Goal: Transaction & Acquisition: Purchase product/service

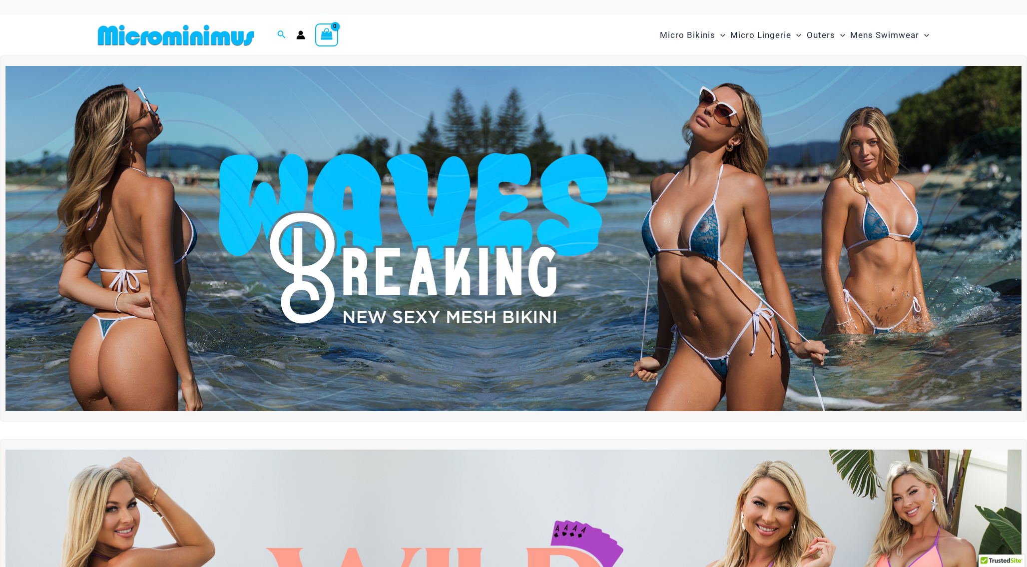
click at [229, 39] on img at bounding box center [176, 35] width 164 height 22
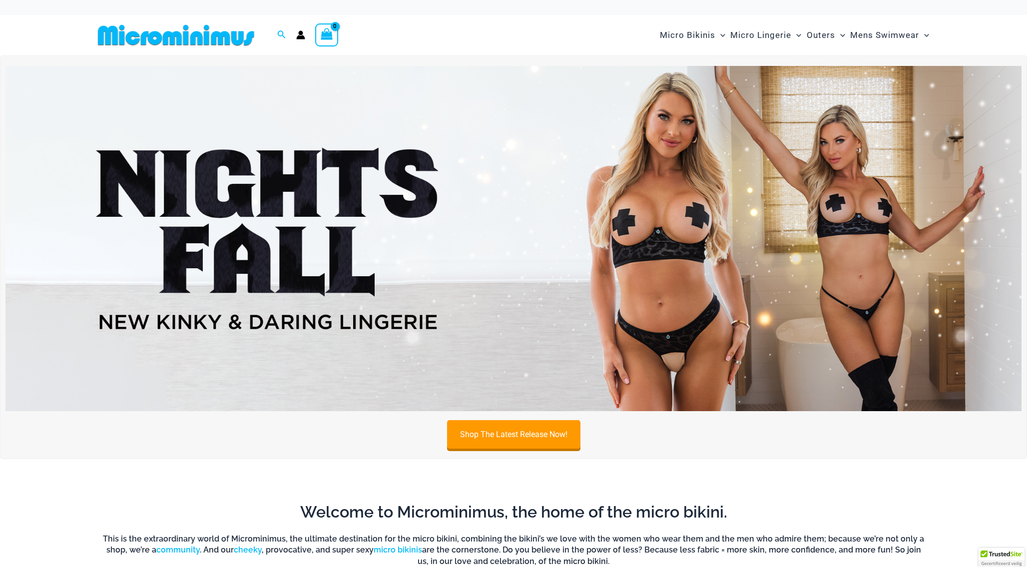
click at [229, 39] on img at bounding box center [176, 35] width 164 height 22
click at [544, 444] on link "Shop The Latest Release Now!" at bounding box center [513, 436] width 133 height 28
click at [230, 34] on img at bounding box center [176, 35] width 164 height 22
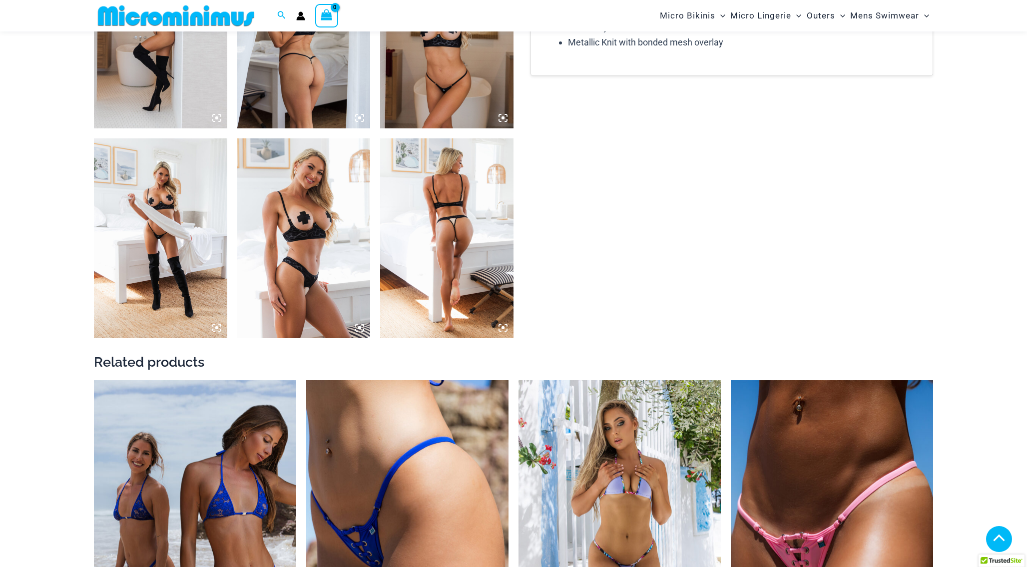
scroll to position [1428, 0]
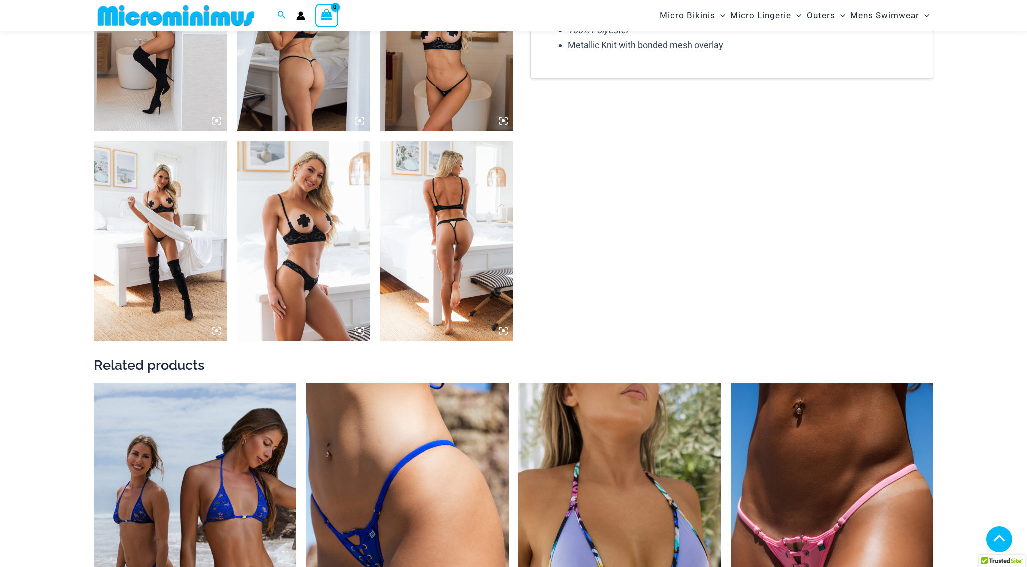
click at [453, 259] on img at bounding box center [446, 241] width 133 height 200
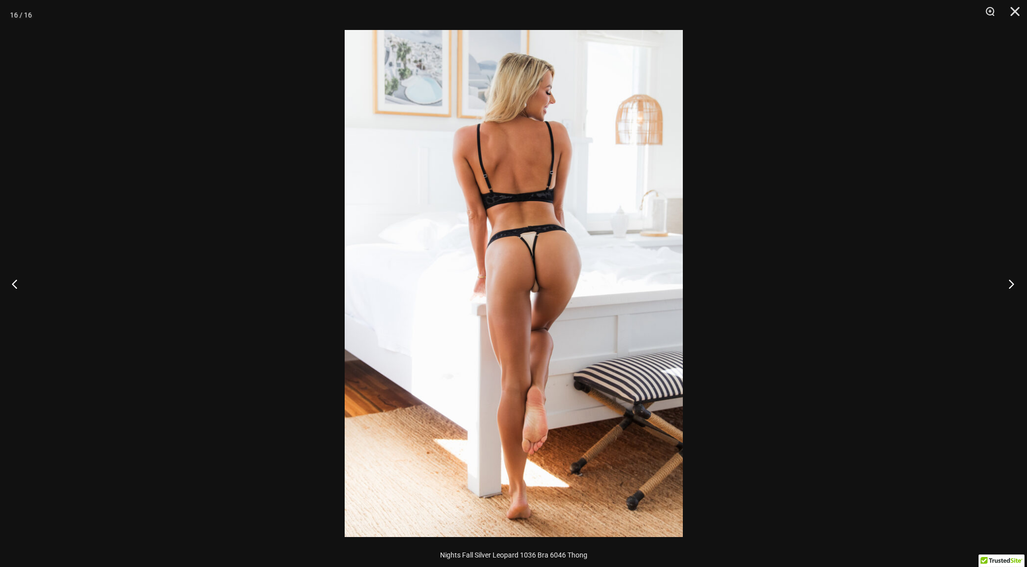
click at [1013, 283] on button "Next" at bounding box center [1007, 284] width 37 height 50
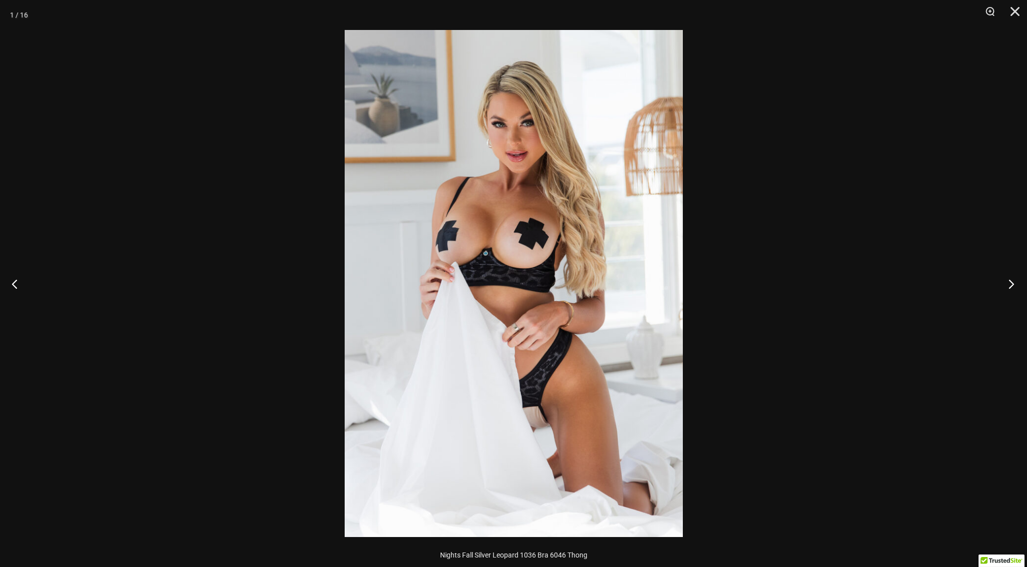
click at [1013, 283] on button "Next" at bounding box center [1007, 284] width 37 height 50
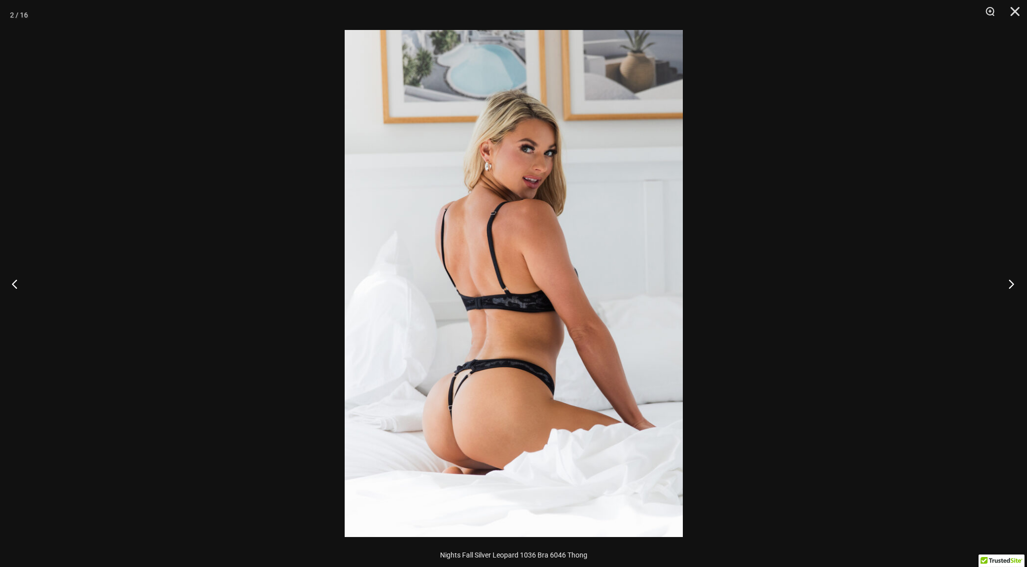
click at [1013, 283] on button "Next" at bounding box center [1007, 284] width 37 height 50
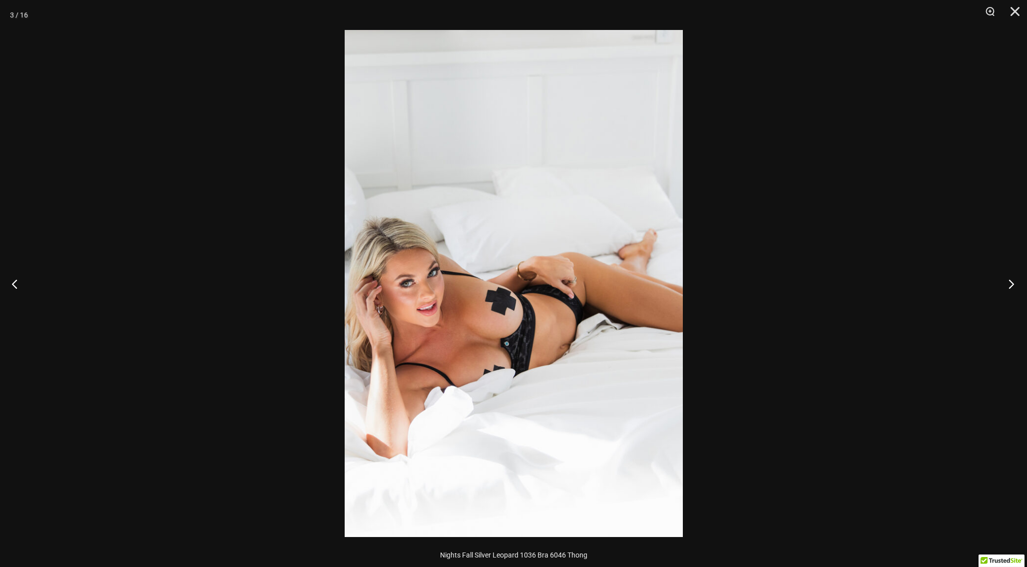
click at [1013, 283] on button "Next" at bounding box center [1007, 284] width 37 height 50
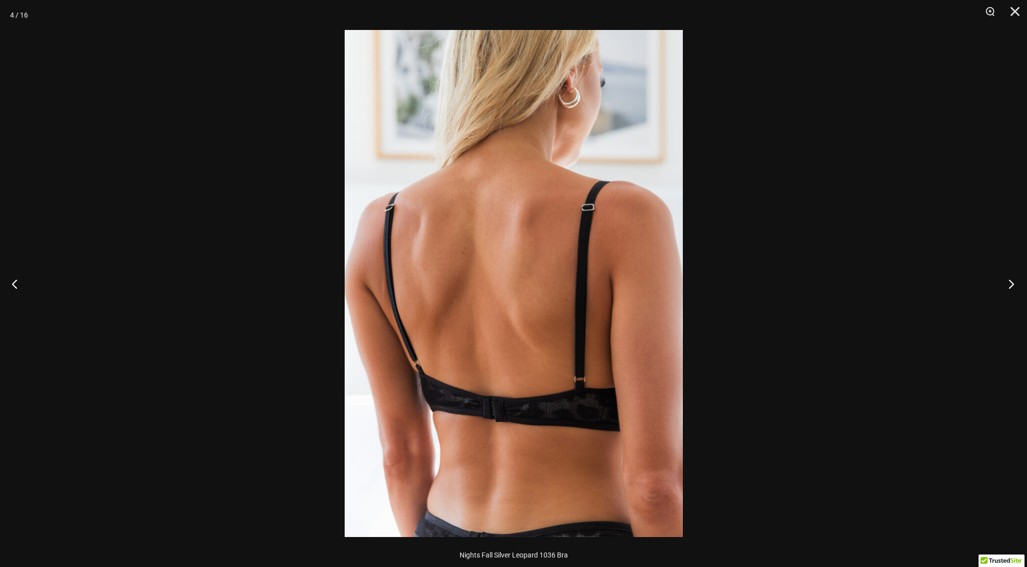
click at [1013, 283] on button "Next" at bounding box center [1007, 284] width 37 height 50
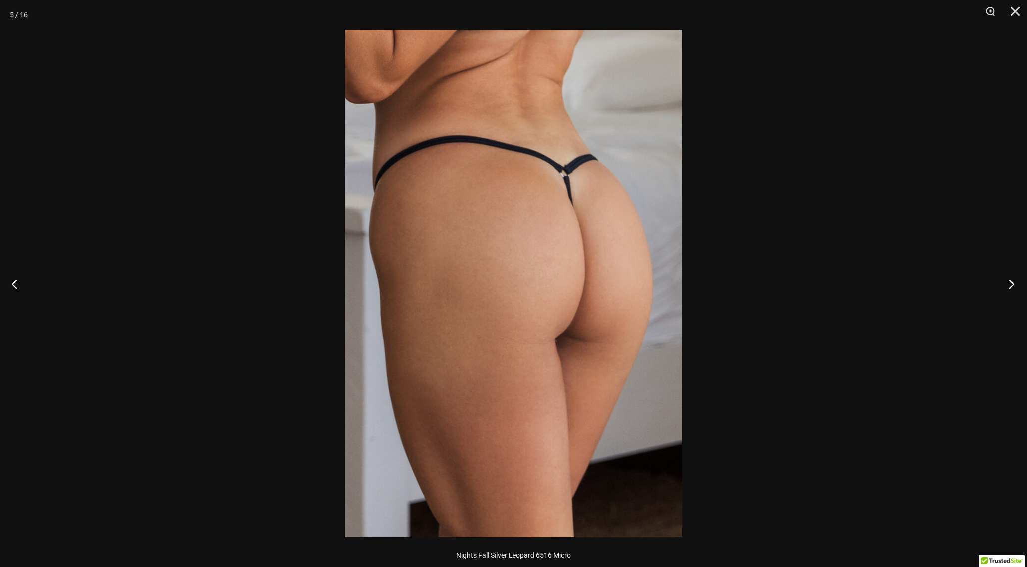
click at [1013, 283] on button "Next" at bounding box center [1007, 284] width 37 height 50
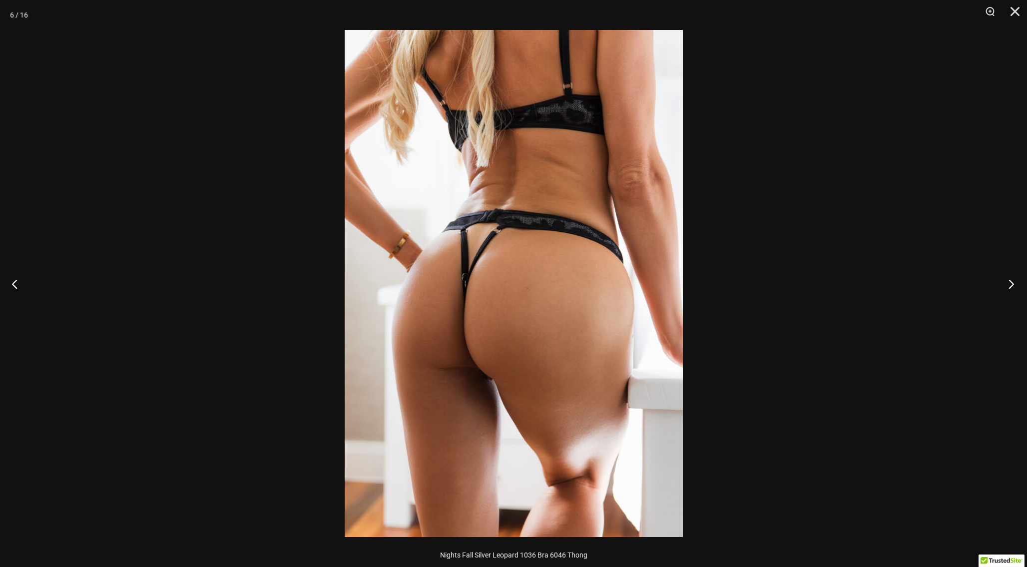
click at [1013, 283] on button "Next" at bounding box center [1007, 284] width 37 height 50
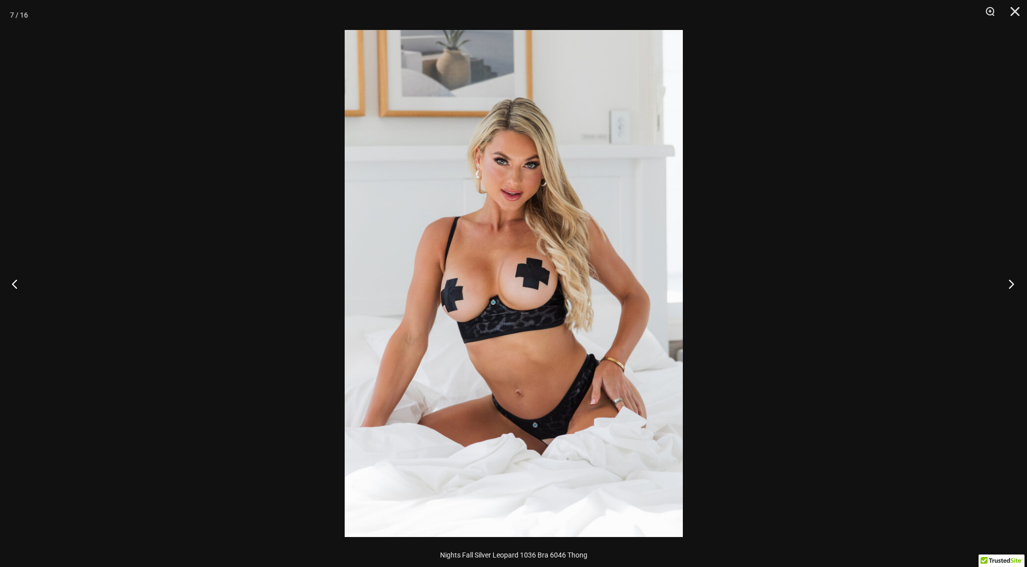
click at [1013, 283] on button "Next" at bounding box center [1007, 284] width 37 height 50
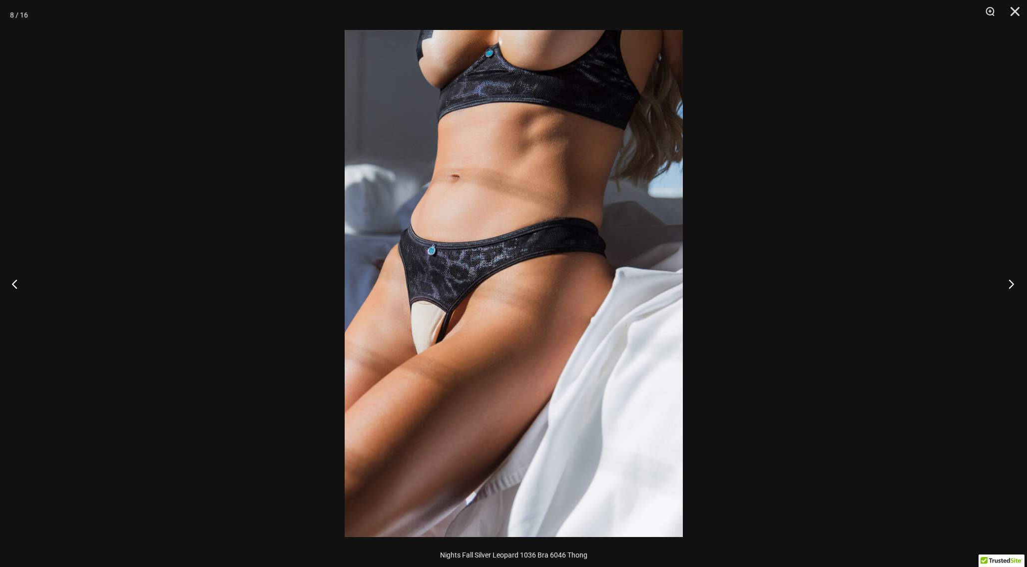
click at [1013, 283] on button "Next" at bounding box center [1007, 284] width 37 height 50
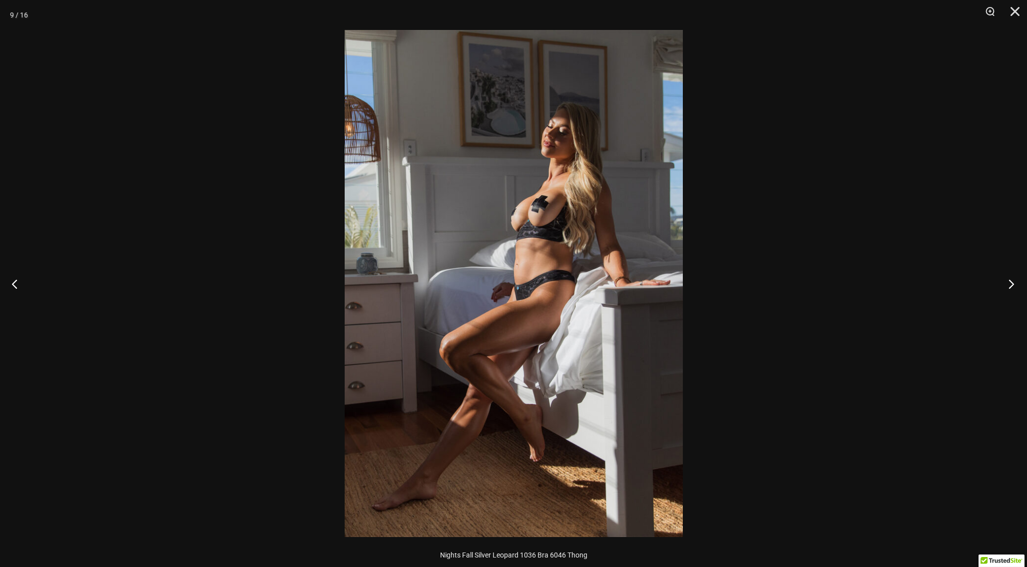
click at [1013, 283] on button "Next" at bounding box center [1007, 284] width 37 height 50
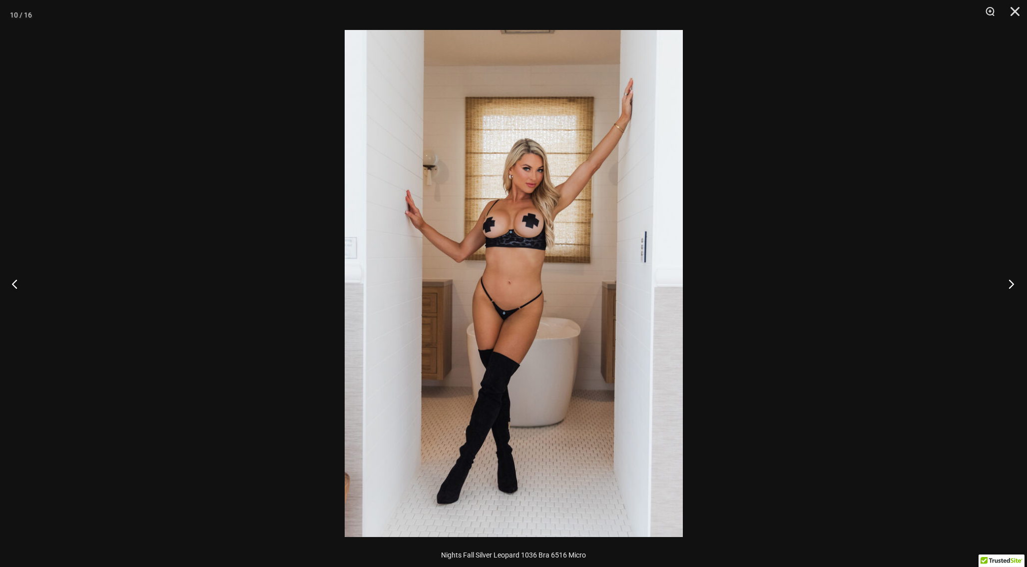
click at [1013, 283] on button "Next" at bounding box center [1007, 284] width 37 height 50
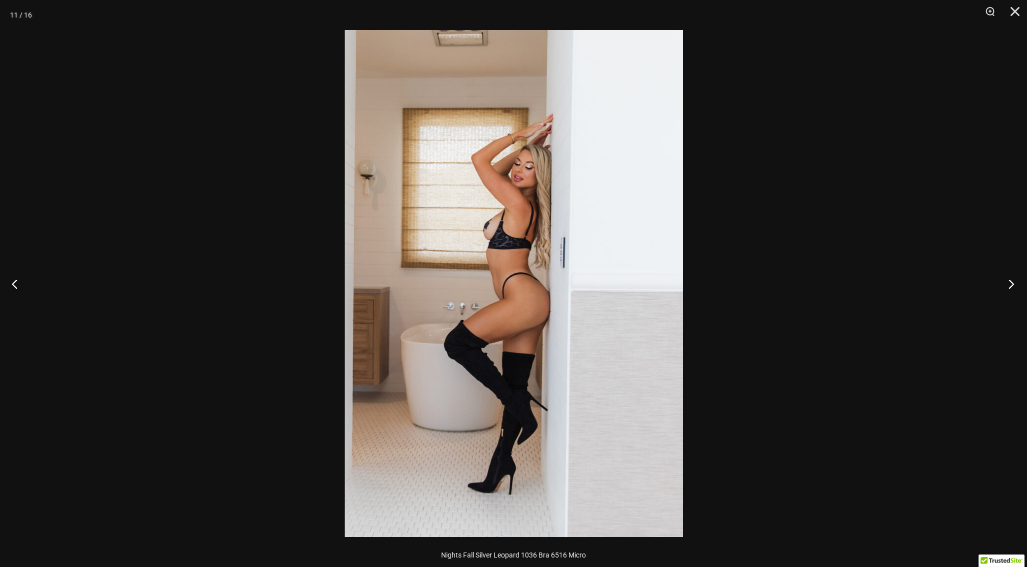
click at [1013, 283] on button "Next" at bounding box center [1007, 284] width 37 height 50
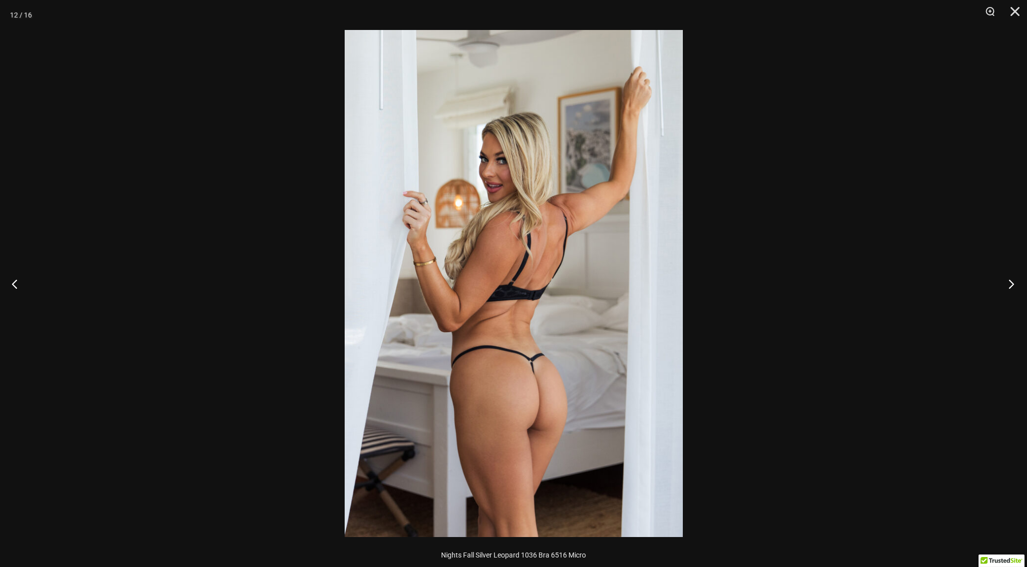
click at [1013, 283] on button "Next" at bounding box center [1007, 284] width 37 height 50
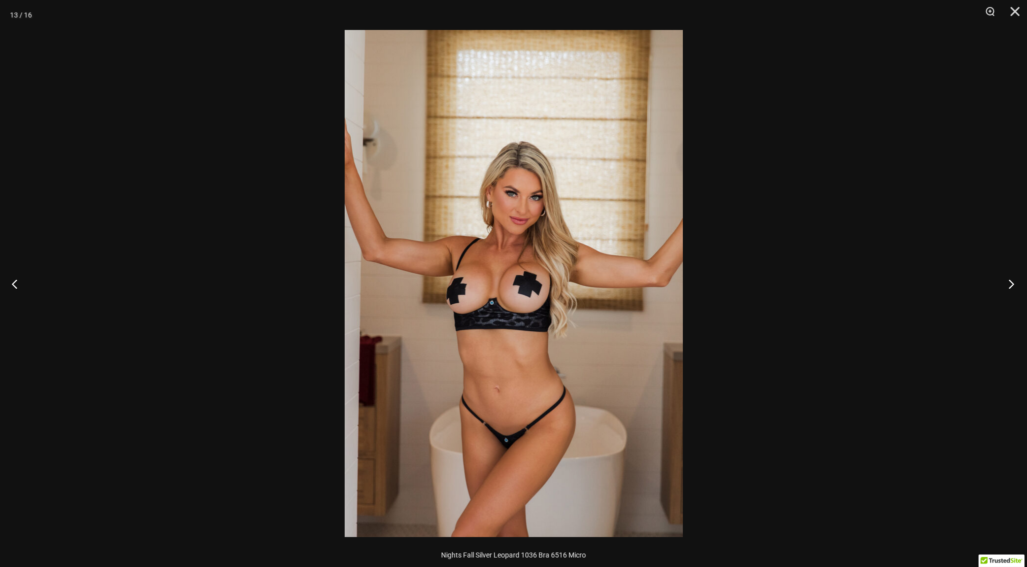
click at [1013, 283] on button "Next" at bounding box center [1007, 284] width 37 height 50
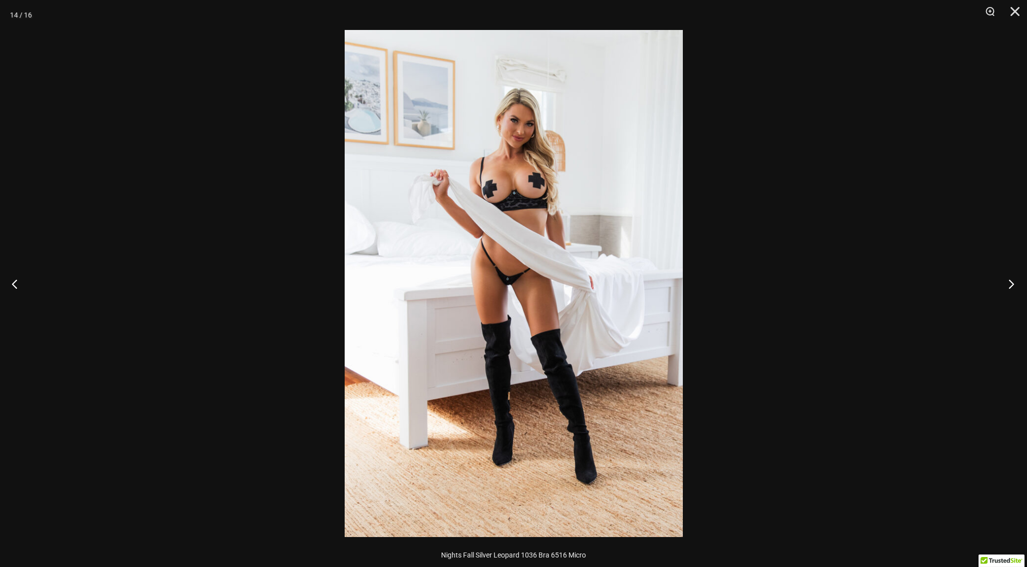
click at [1013, 283] on button "Next" at bounding box center [1007, 284] width 37 height 50
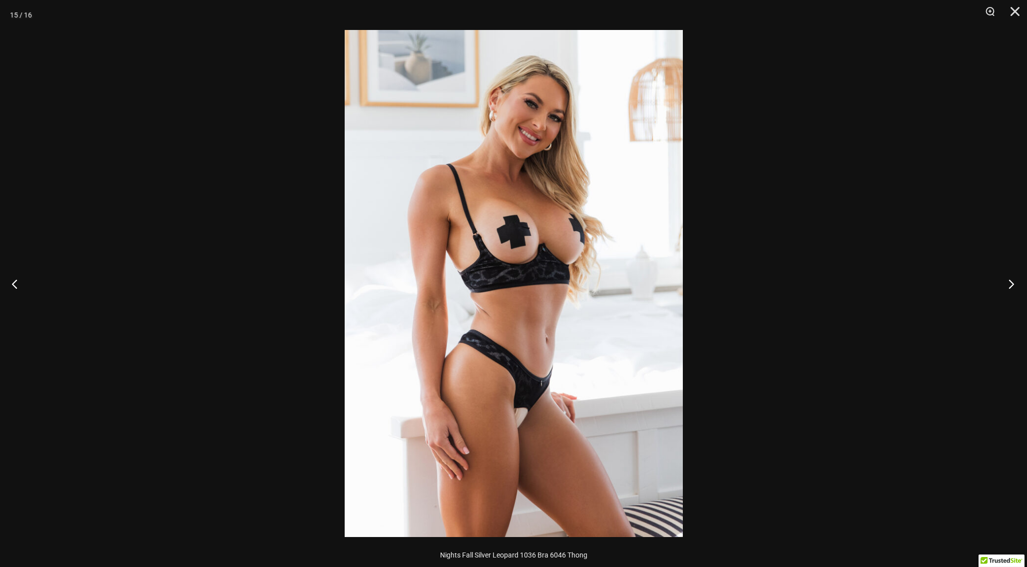
click at [1013, 283] on button "Next" at bounding box center [1007, 284] width 37 height 50
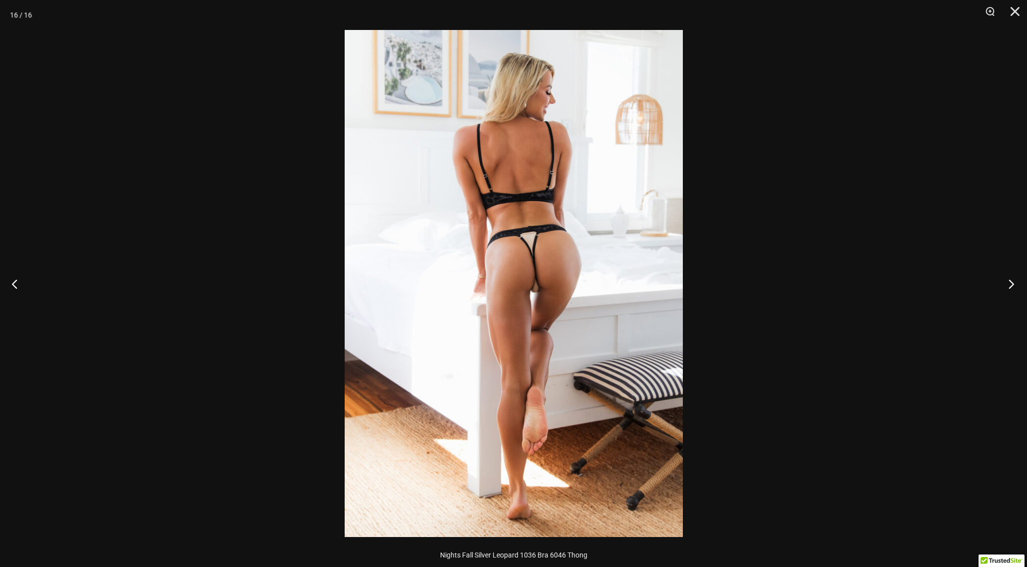
click at [1013, 283] on button "Next" at bounding box center [1007, 284] width 37 height 50
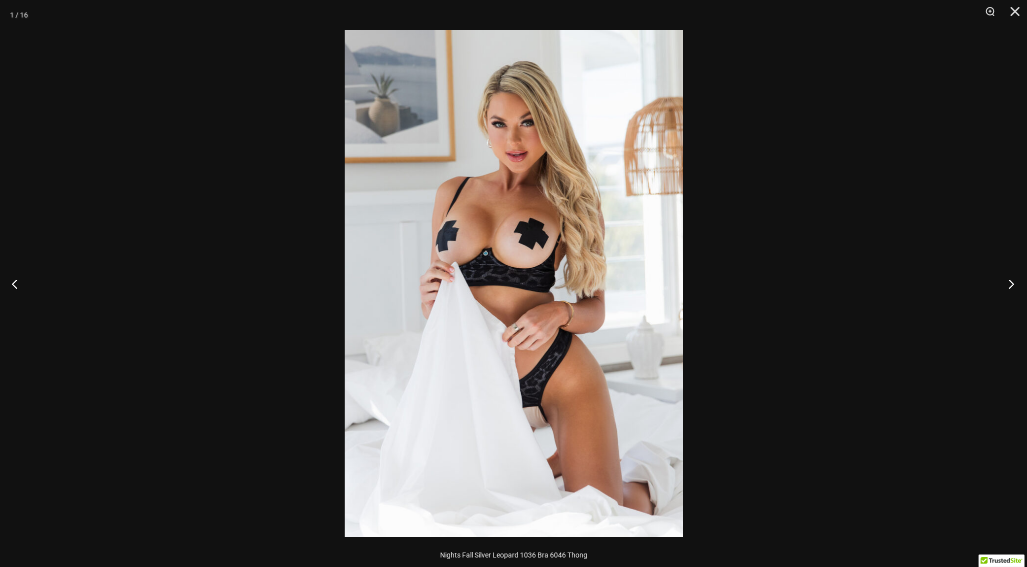
click at [1013, 283] on button "Next" at bounding box center [1007, 284] width 37 height 50
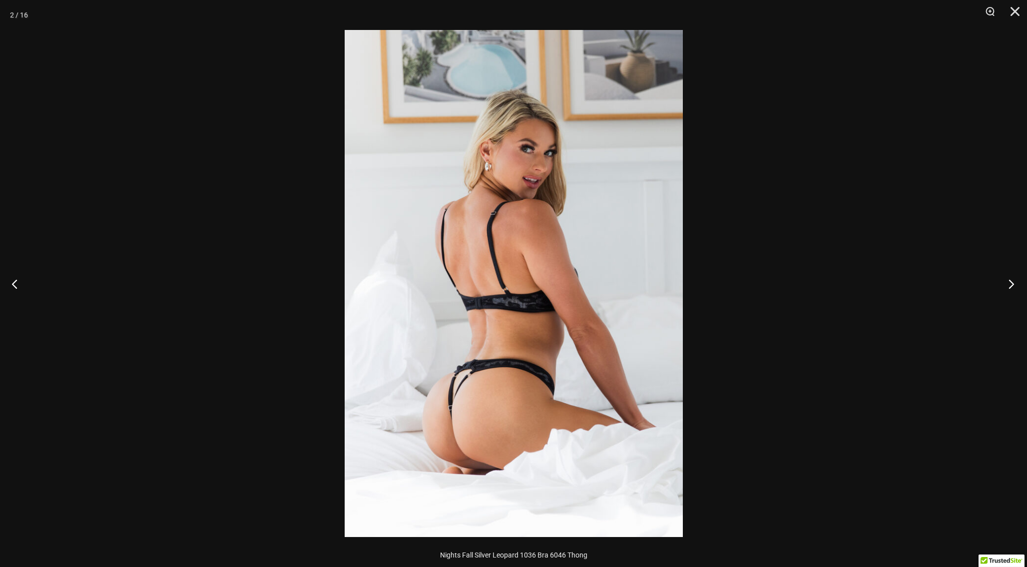
click at [1013, 283] on button "Next" at bounding box center [1007, 284] width 37 height 50
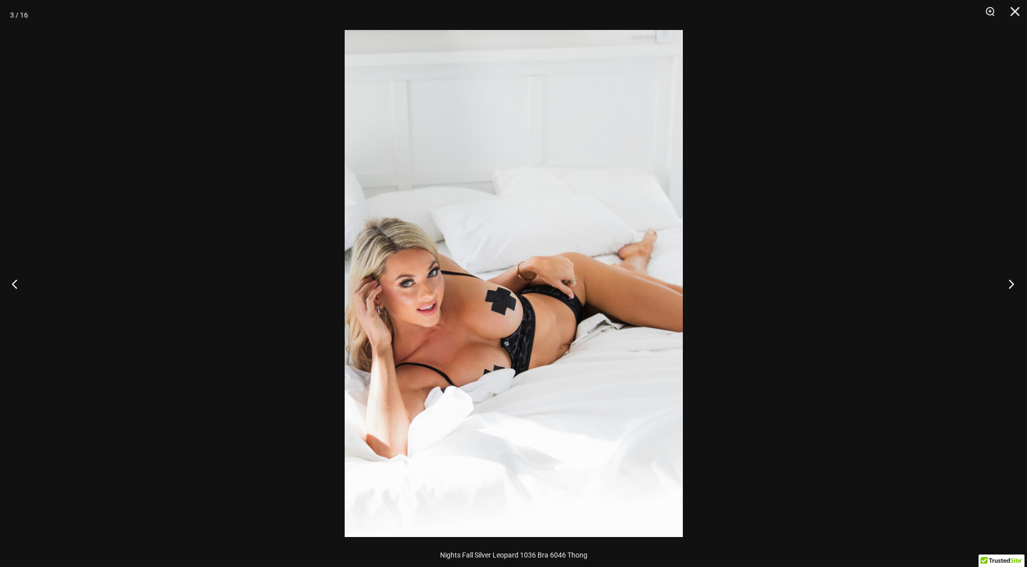
click at [1013, 284] on button "Next" at bounding box center [1007, 284] width 37 height 50
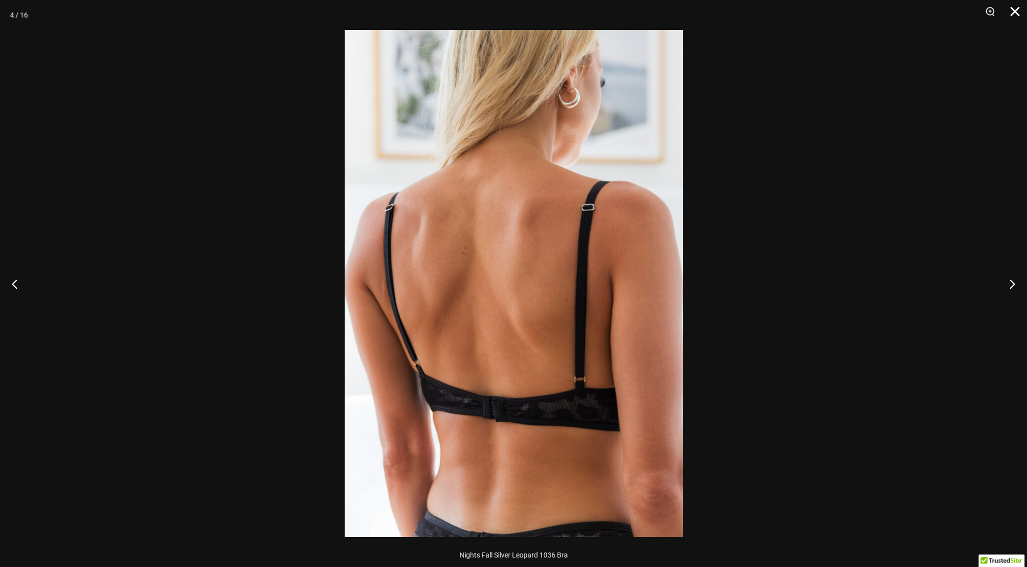
click at [1019, 13] on button "Close" at bounding box center [1011, 15] width 25 height 30
